Goal: Contribute content: Add original content to the website for others to see

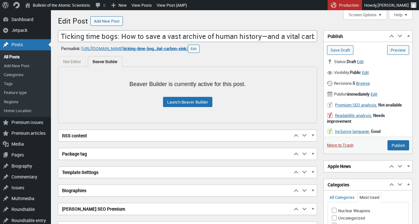
scroll to position [4, 0]
click at [181, 103] on link "Launch Beaver Builder" at bounding box center [187, 102] width 49 height 10
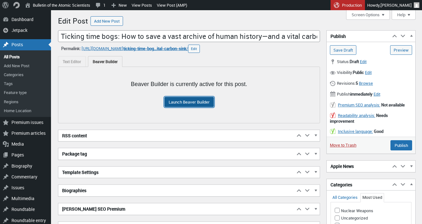
click at [183, 101] on link "Launch Beaver Builder" at bounding box center [188, 102] width 49 height 10
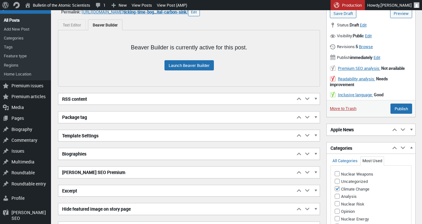
scroll to position [60, 0]
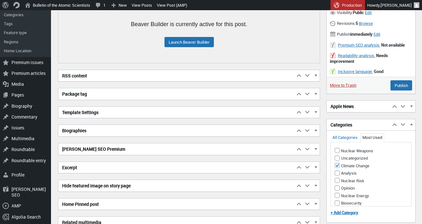
click at [137, 164] on h2 "Excerpt" at bounding box center [176, 167] width 237 height 11
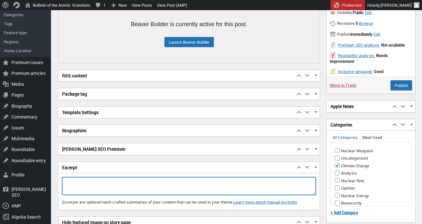
click at [123, 185] on textarea "Excerpt" at bounding box center [189, 186] width 254 height 18
paste textarea "Climate change and extractive industries have decimated Ireland’s peat bogs. Ar…"
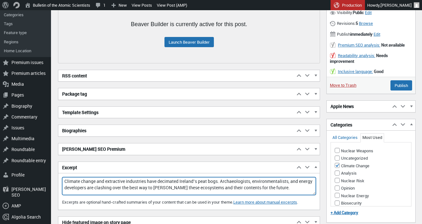
scroll to position [15, 0]
click at [100, 131] on h2 "Biographies" at bounding box center [176, 130] width 237 height 11
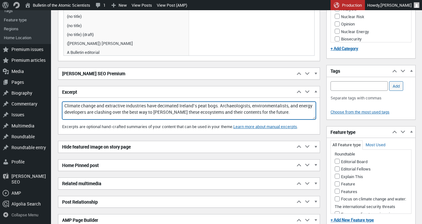
scroll to position [80, 0]
type textarea "Climate change and extractive industries have decimated Ireland’s peat bogs. Ar…"
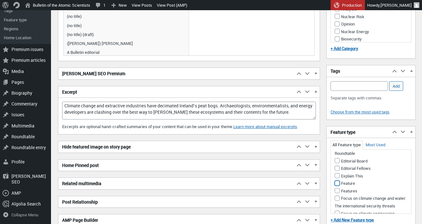
click at [338, 184] on input "Feature" at bounding box center [337, 183] width 5 height 5
checkbox input "true"
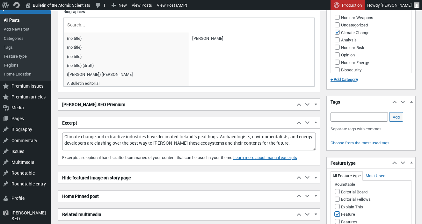
scroll to position [199, 0]
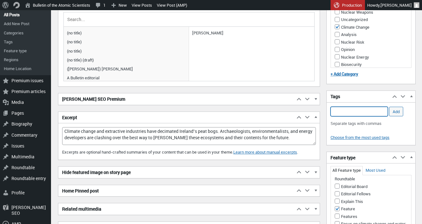
click at [352, 112] on input "Add Tag" at bounding box center [359, 112] width 57 height 10
type input "bogs"
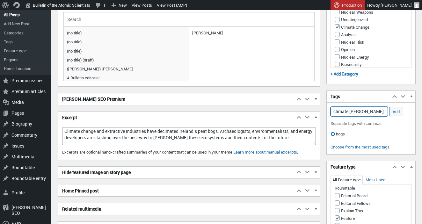
type input "climate change"
type input "ecosystems"
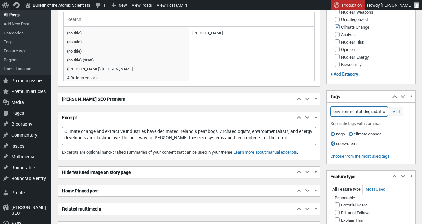
type input "environmental degradation"
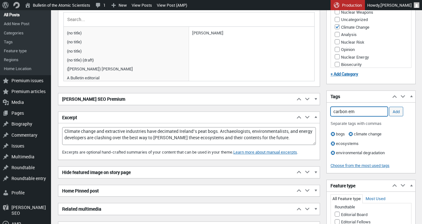
type input "carbon emi"
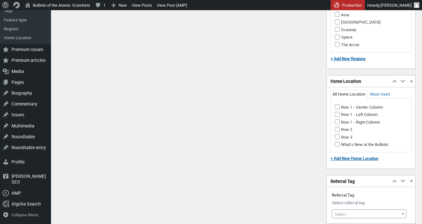
scroll to position [534, 0]
click at [339, 121] on input "Row 1 - Right Column" at bounding box center [337, 121] width 5 height 5
checkbox input "true"
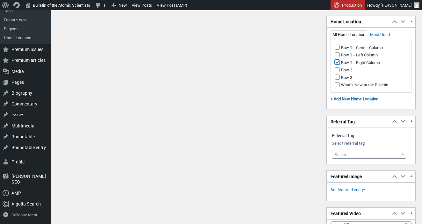
scroll to position [599, 0]
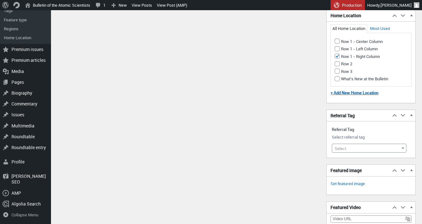
click at [355, 149] on span "Select" at bounding box center [369, 148] width 74 height 9
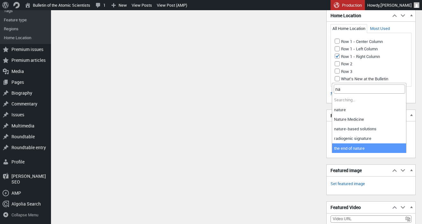
type input "n"
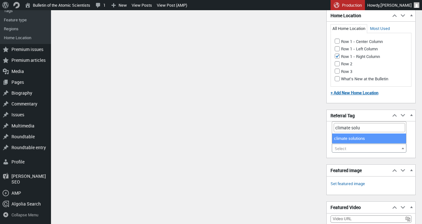
type input "climate solu"
select select "21519"
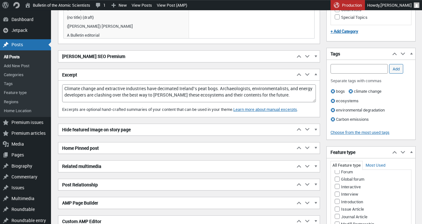
scroll to position [211, 0]
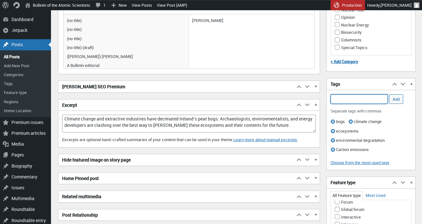
click at [347, 98] on input "Add Tag" at bounding box center [359, 99] width 57 height 10
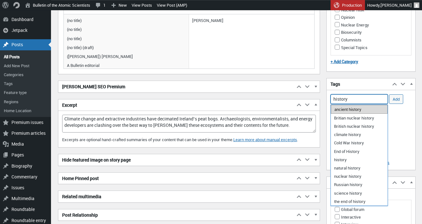
click at [366, 110] on li "ancient history" at bounding box center [359, 109] width 57 height 9
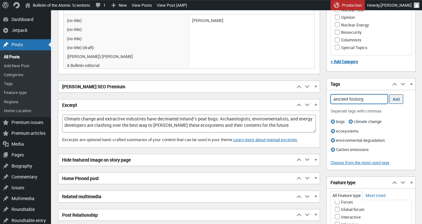
type input "ancient history,"
click at [395, 98] on input "Add" at bounding box center [396, 99] width 14 height 10
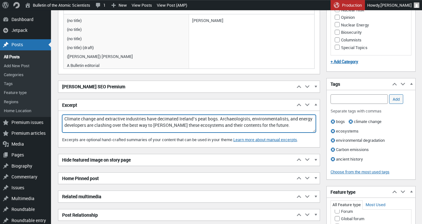
click at [65, 122] on textarea "Climate change and extractive industries have decimated Ireland’s peat bogs. Ar…" at bounding box center [189, 124] width 254 height 18
type textarea "Climate change and extractive industries have decimated Ireland’s peat bogs. Ar…"
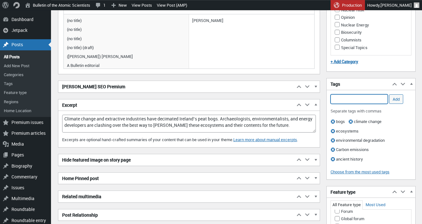
click at [348, 98] on input "Add Tag" at bounding box center [359, 99] width 57 height 10
click at [353, 112] on li "natural history" at bounding box center [359, 109] width 57 height 9
type input "natural history,"
click at [394, 101] on input "Add" at bounding box center [396, 99] width 14 height 10
type input "a"
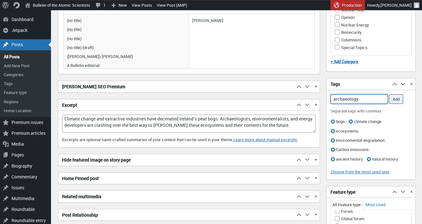
type input "archaeology"
click at [402, 98] on input "Add" at bounding box center [396, 99] width 14 height 10
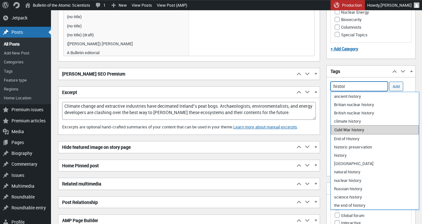
scroll to position [226, 0]
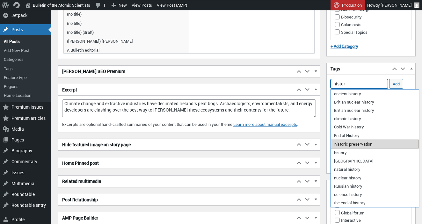
click at [374, 146] on li "historic preservation" at bounding box center [375, 144] width 88 height 9
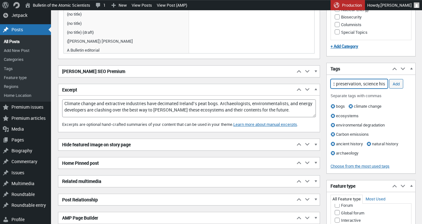
scroll to position [0, 16]
click at [367, 94] on li "science history" at bounding box center [359, 94] width 57 height 9
type input "historic preservation, science history,"
click at [399, 84] on input "Add" at bounding box center [396, 84] width 14 height 10
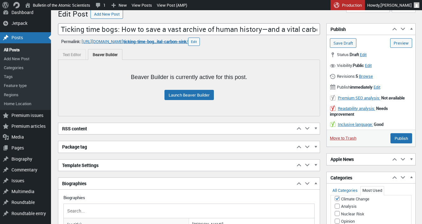
scroll to position [8, 0]
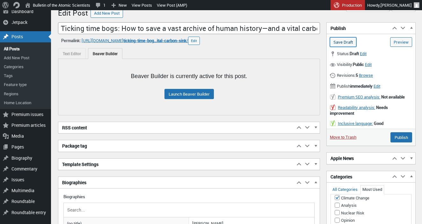
click at [341, 41] on input "Save Draft" at bounding box center [343, 42] width 26 height 10
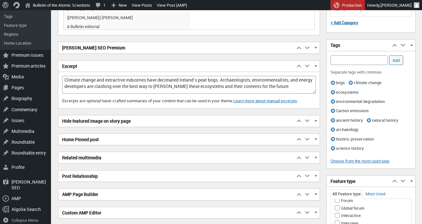
scroll to position [0, 0]
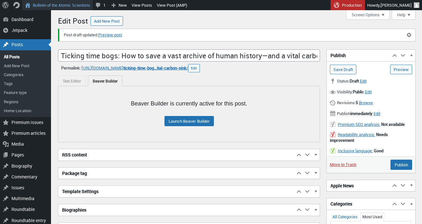
scroll to position [4, 0]
click at [111, 34] on link "Preview post" at bounding box center [110, 35] width 24 height 6
